Goal: Task Accomplishment & Management: Use online tool/utility

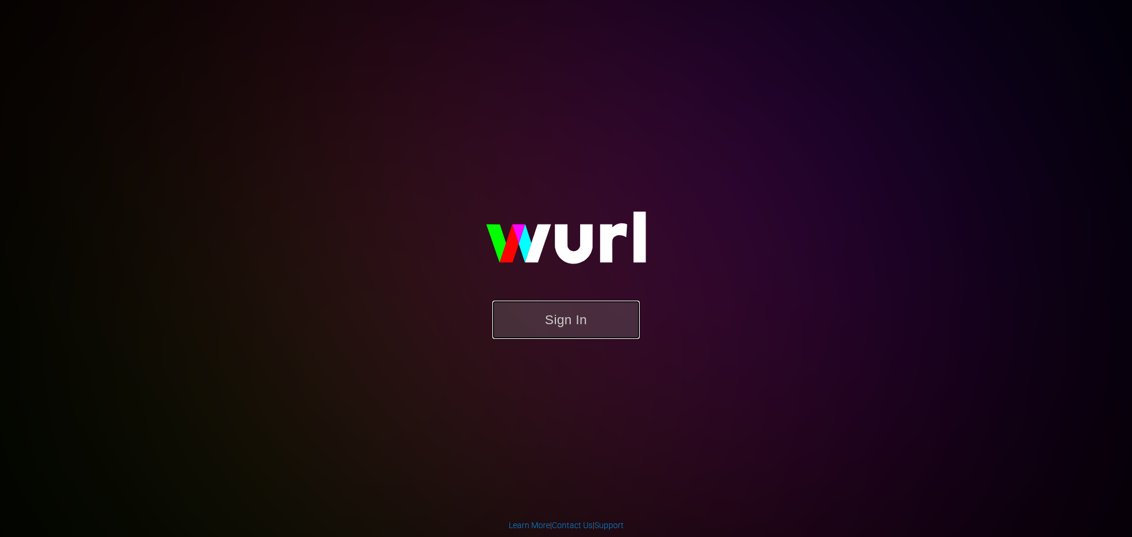
click at [569, 334] on button "Sign In" at bounding box center [565, 320] width 147 height 38
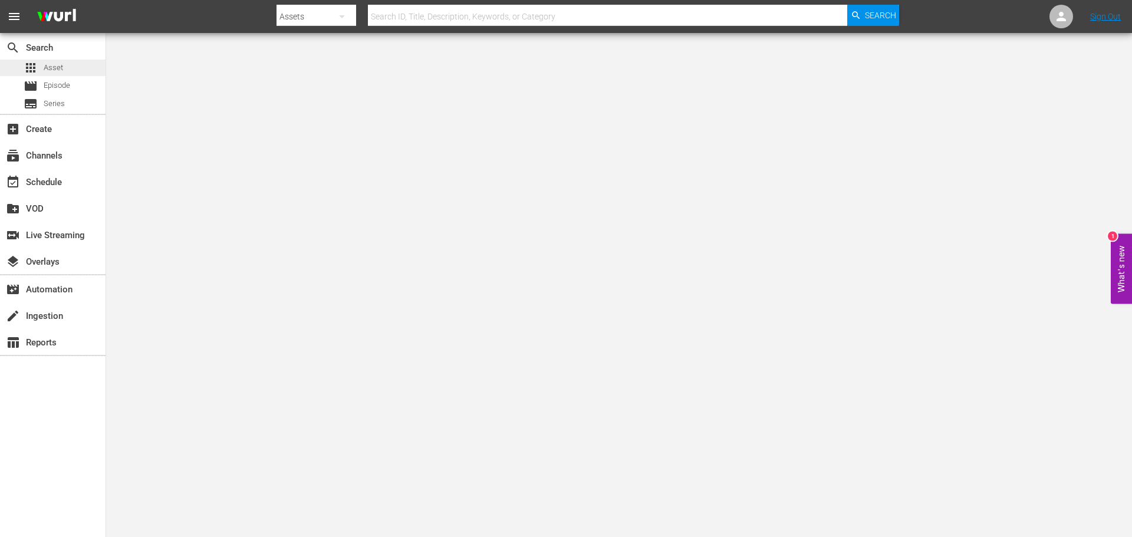
click at [61, 62] on span "Asset" at bounding box center [53, 68] width 19 height 12
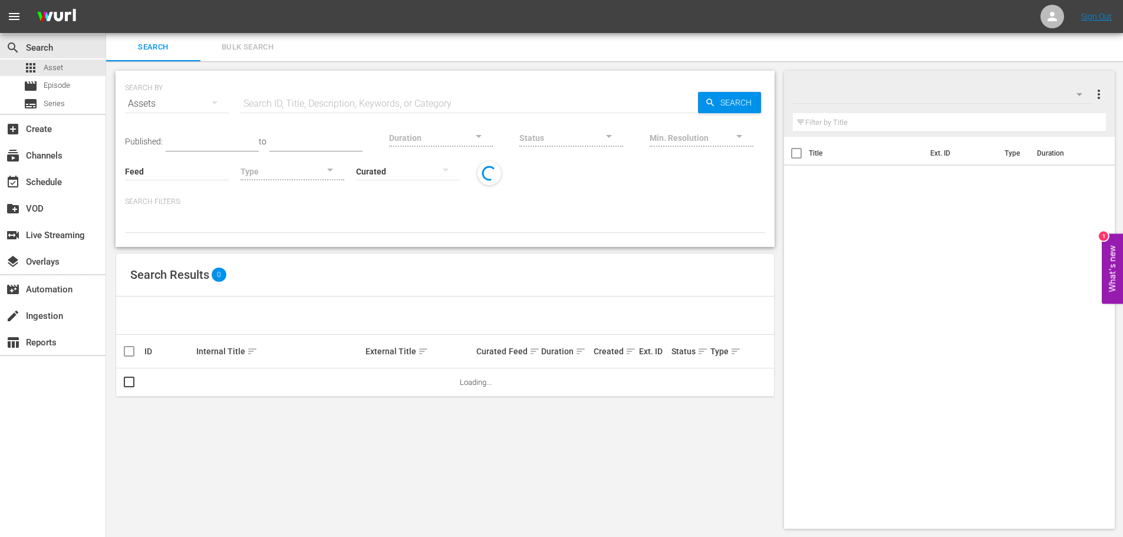
click at [335, 105] on input "text" at bounding box center [468, 104] width 457 height 28
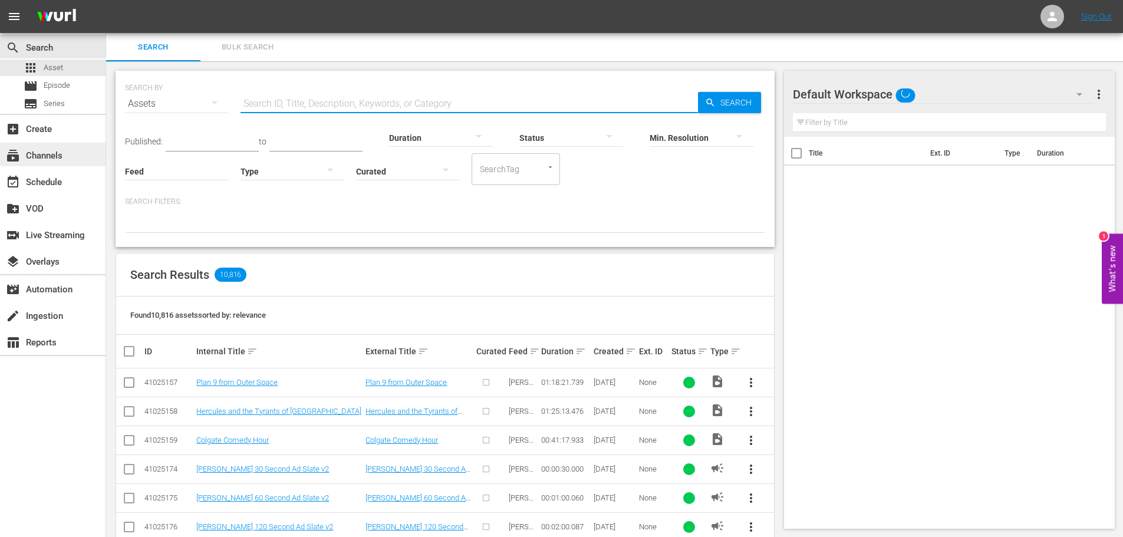
click at [66, 158] on div "subscriptions Channels" at bounding box center [53, 155] width 106 height 24
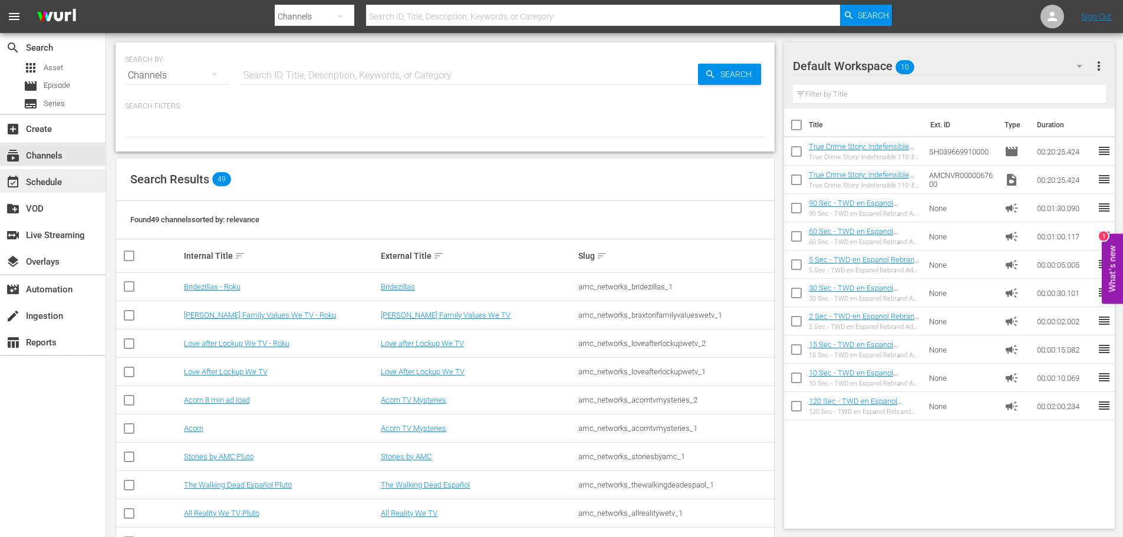
click at [50, 179] on div "event_available Schedule" at bounding box center [33, 180] width 66 height 11
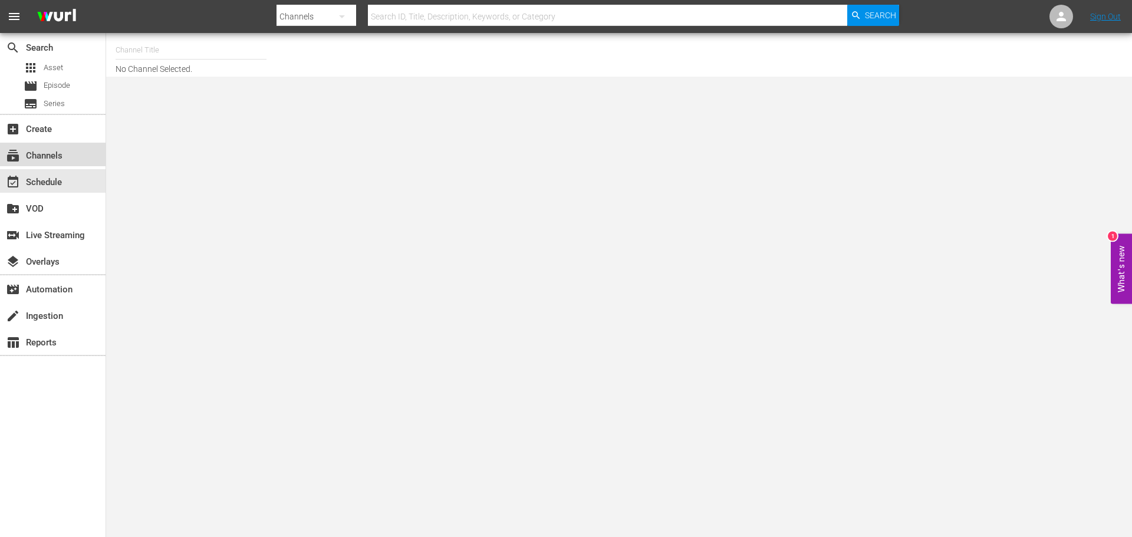
click at [28, 146] on div "subscriptions Channels" at bounding box center [53, 155] width 106 height 24
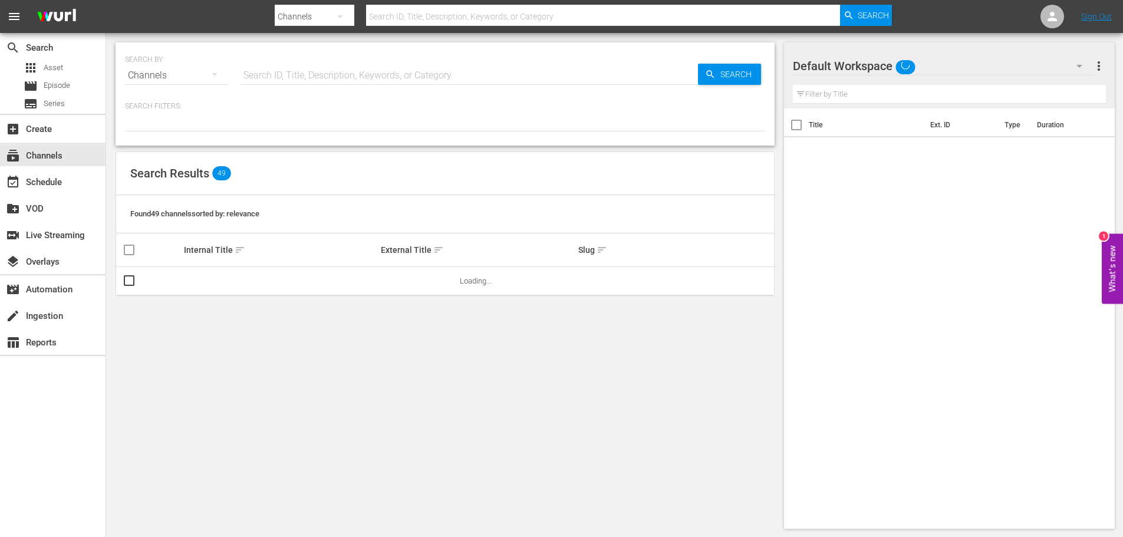
click at [355, 76] on input "text" at bounding box center [468, 75] width 457 height 28
type input "anime"
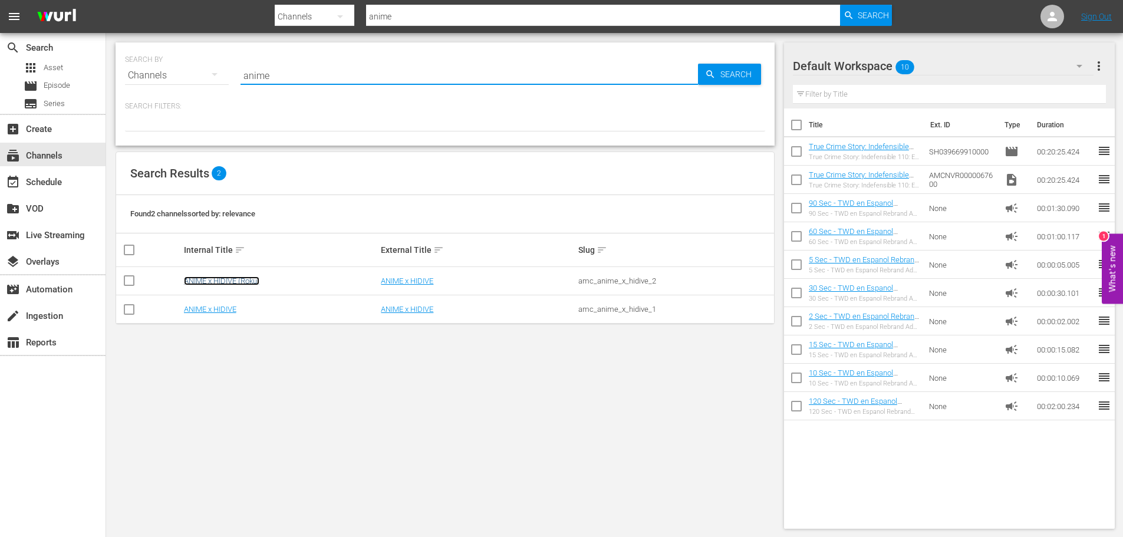
click at [240, 281] on link "ANIME x HIDIVE (Roku)" at bounding box center [221, 280] width 75 height 9
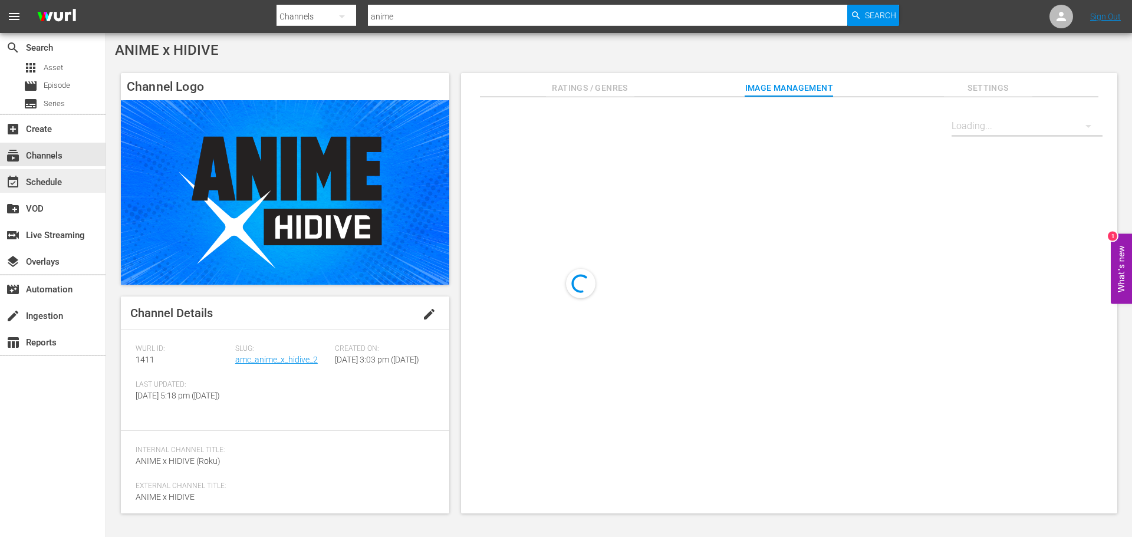
click at [55, 179] on div "event_available Schedule" at bounding box center [33, 180] width 66 height 11
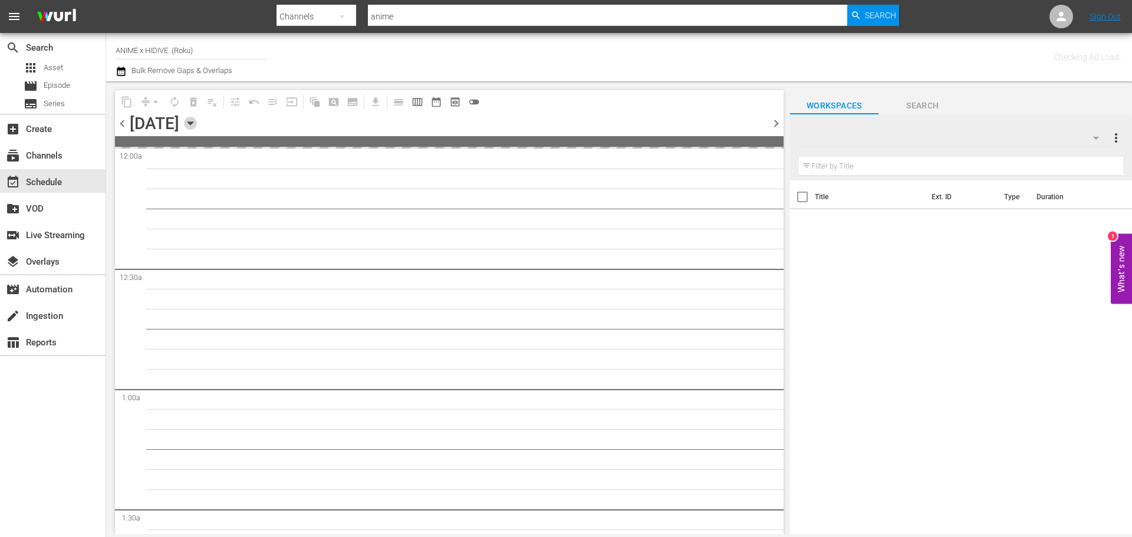
click at [197, 127] on icon "button" at bounding box center [190, 123] width 13 height 13
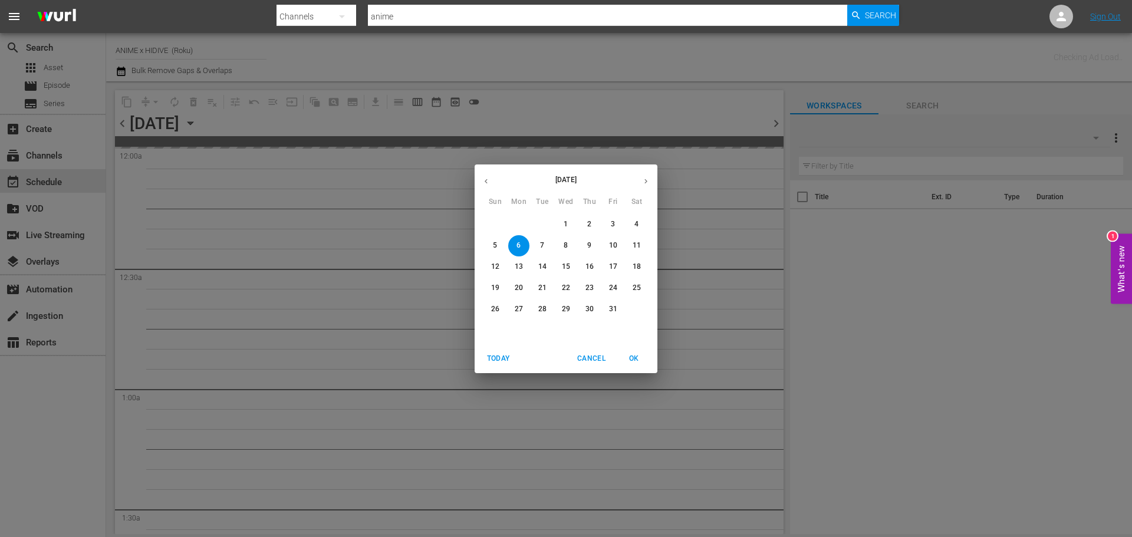
drag, startPoint x: 516, startPoint y: 263, endPoint x: 543, endPoint y: 262, distance: 26.6
click at [516, 264] on p "13" at bounding box center [519, 267] width 8 height 10
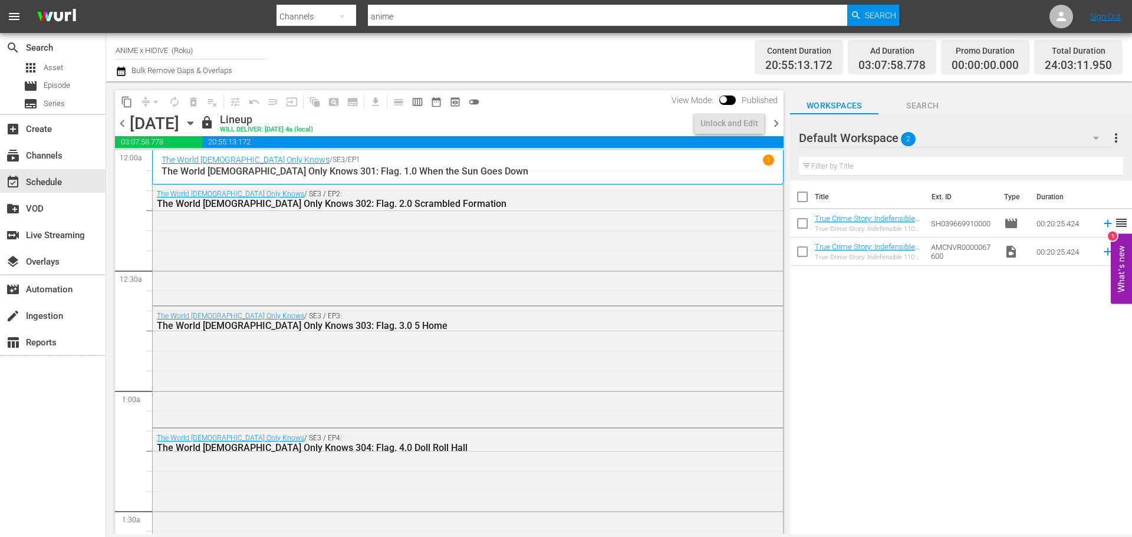
click at [776, 127] on span "chevron_right" at bounding box center [776, 123] width 15 height 15
